Goal: Information Seeking & Learning: Learn about a topic

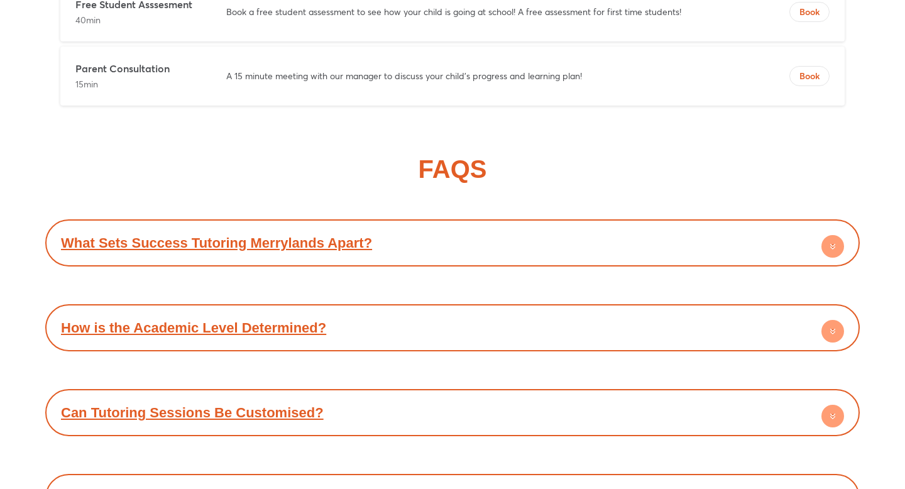
scroll to position [6700, 0]
click at [834, 332] on icon at bounding box center [833, 333] width 4 height 2
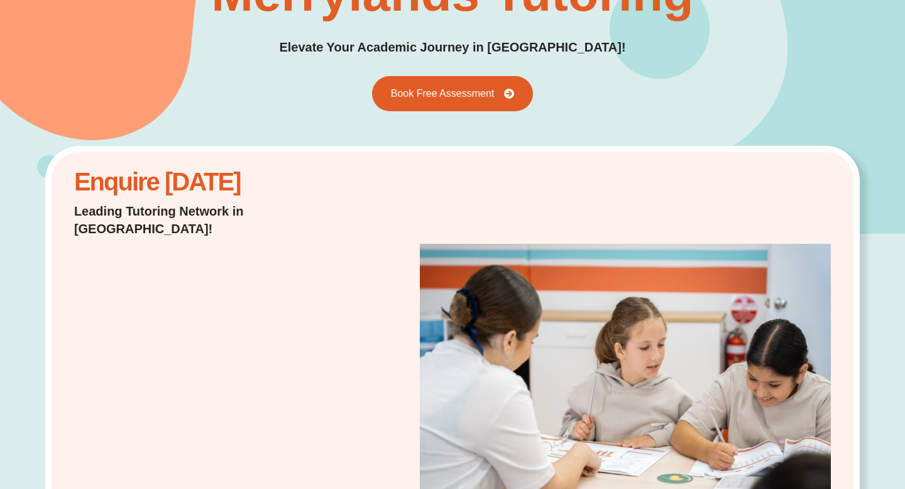
scroll to position [0, 0]
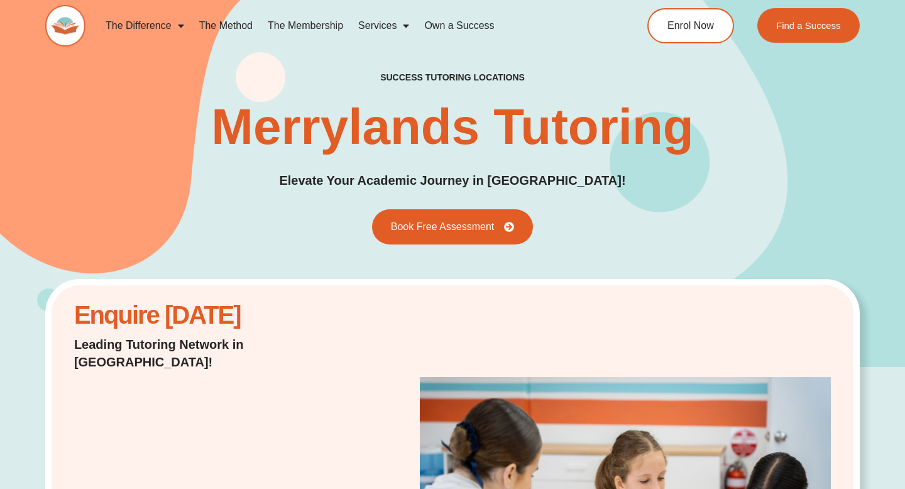
click at [178, 23] on span "Menu" at bounding box center [178, 25] width 13 height 23
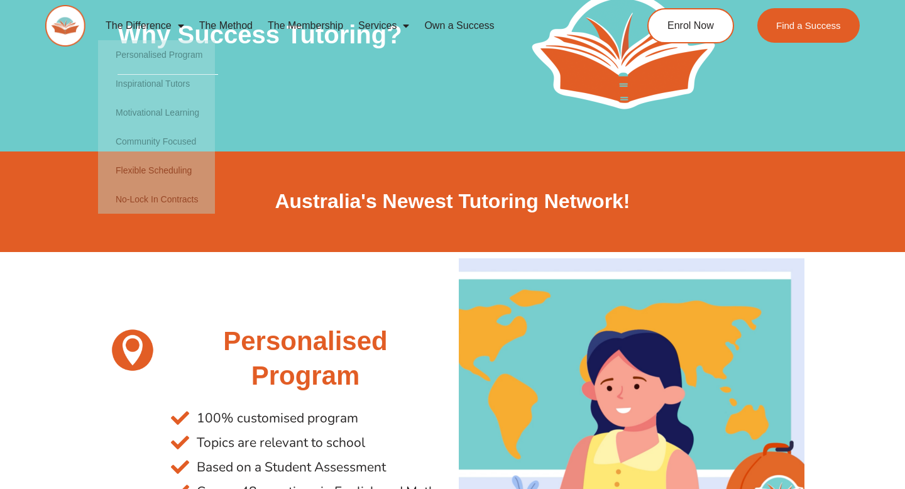
click at [236, 27] on link "The Method" at bounding box center [226, 25] width 69 height 29
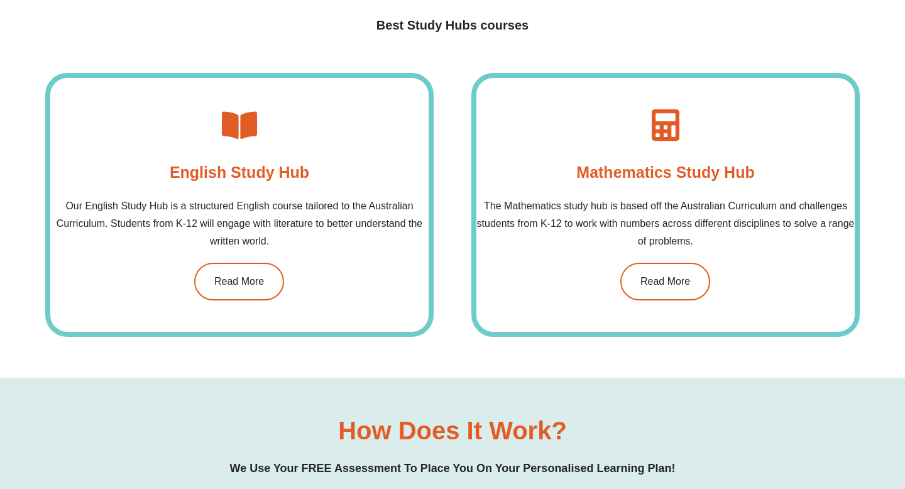
scroll to position [919, 0]
